Goal: Task Accomplishment & Management: Use online tool/utility

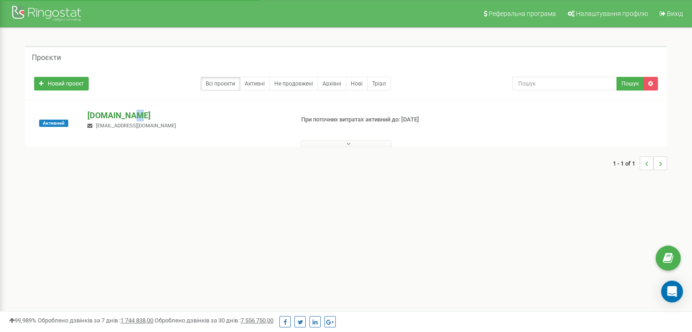
drag, startPoint x: 0, startPoint y: 0, endPoint x: 126, endPoint y: 115, distance: 170.6
click at [126, 115] on p "[DOMAIN_NAME]" at bounding box center [186, 116] width 199 height 12
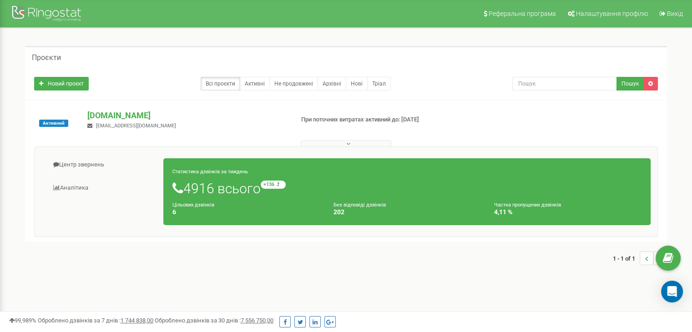
click at [186, 106] on div "Активний [DOMAIN_NAME] [EMAIL_ADDRESS][DOMAIN_NAME] При поточних витратах актив…" at bounding box center [346, 171] width 642 height 141
click at [86, 162] on link "Центр звернень" at bounding box center [102, 165] width 122 height 22
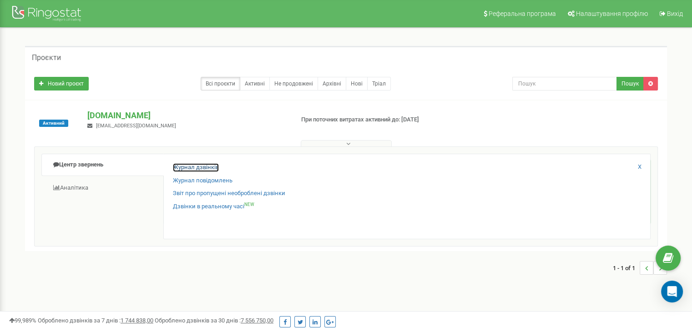
click at [196, 168] on link "Журнал дзвінків" at bounding box center [196, 167] width 46 height 9
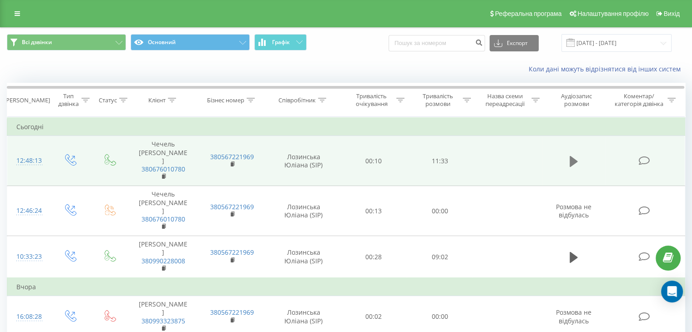
click at [570, 156] on icon at bounding box center [573, 161] width 8 height 11
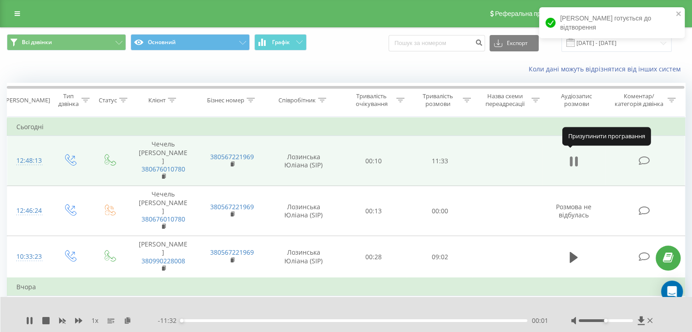
click at [574, 155] on icon at bounding box center [573, 161] width 8 height 13
click at [126, 322] on icon at bounding box center [128, 320] width 8 height 6
